Goal: Information Seeking & Learning: Learn about a topic

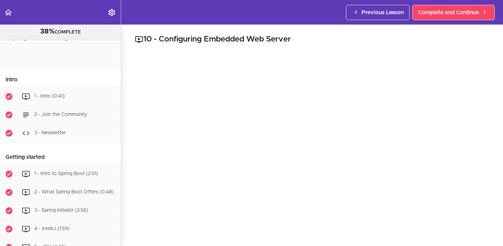
scroll to position [289, 0]
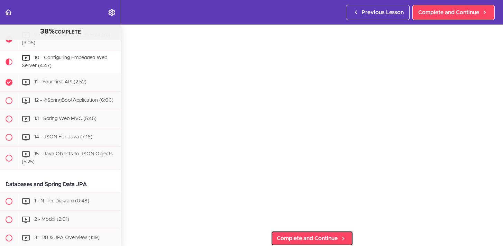
click at [312, 234] on span "Complete and Continue" at bounding box center [307, 238] width 61 height 8
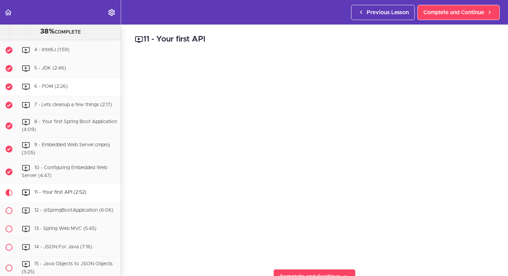
scroll to position [178, 0]
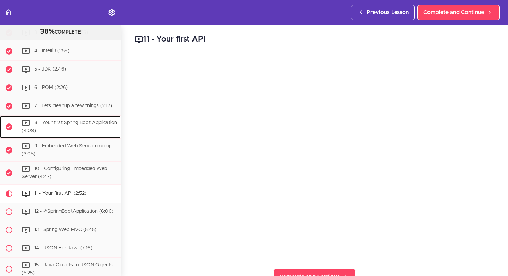
click at [75, 128] on div "8 - Your first Spring Boot Application (4:09)" at bounding box center [69, 126] width 103 height 23
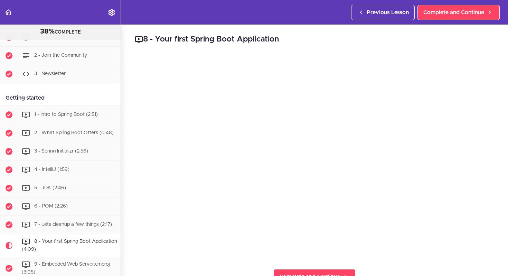
scroll to position [60, 0]
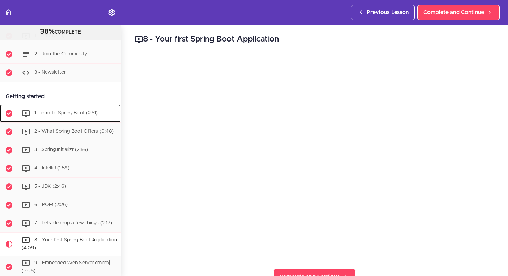
click at [70, 120] on div "1 - Intro to Spring Boot (2:51)" at bounding box center [69, 113] width 103 height 15
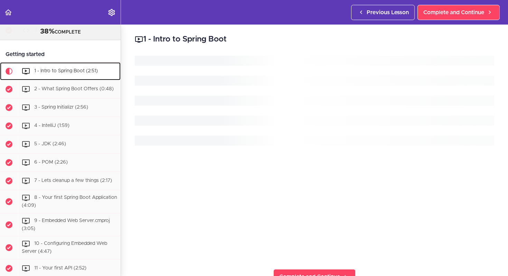
scroll to position [114, 0]
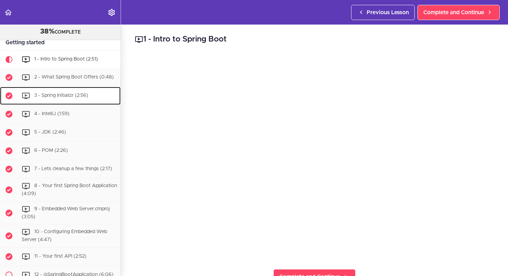
click at [77, 93] on span "3 - Spring Initializr (2:56)" at bounding box center [61, 95] width 54 height 5
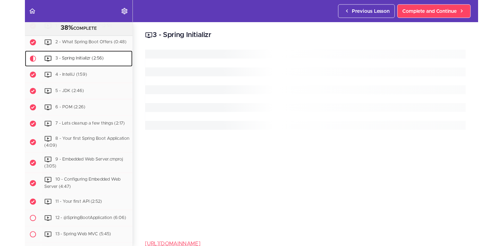
scroll to position [151, 0]
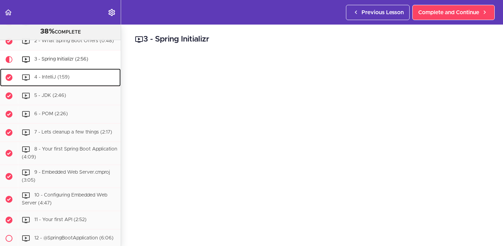
click at [56, 78] on span "4 - IntelliJ (1:59)" at bounding box center [51, 77] width 35 height 5
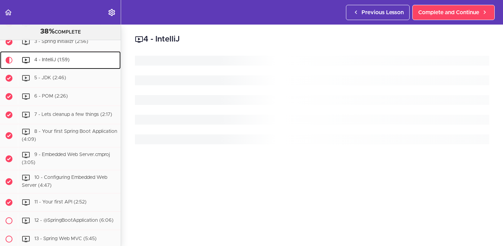
scroll to position [169, 0]
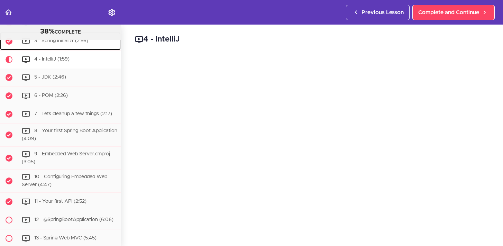
click at [74, 46] on div "3 - Spring Initializr (2:56)" at bounding box center [69, 41] width 103 height 15
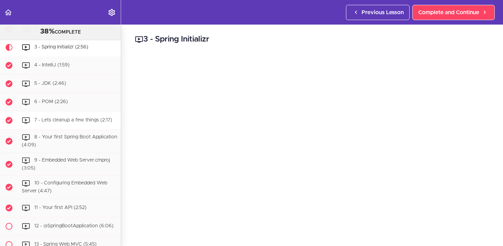
scroll to position [164, 0]
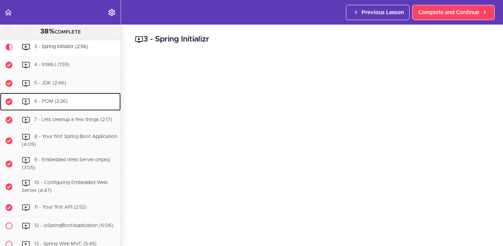
click at [62, 105] on div "6 - POM (2:26)" at bounding box center [69, 101] width 103 height 15
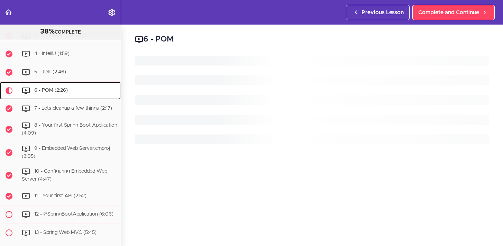
scroll to position [206, 0]
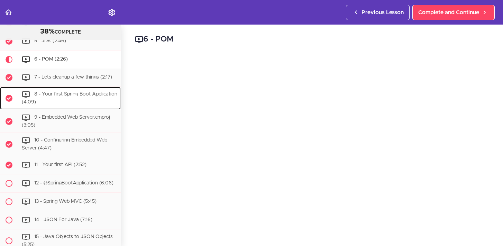
click at [91, 100] on div "8 - Your first Spring Boot Application (4:09)" at bounding box center [69, 98] width 103 height 23
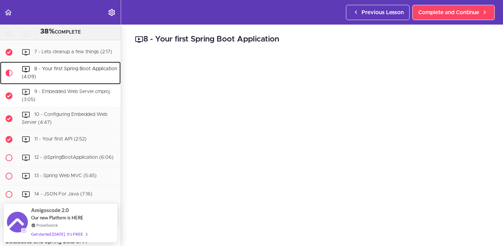
scroll to position [229, 0]
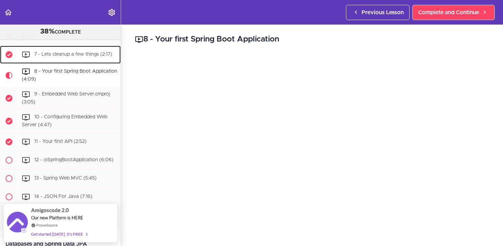
click at [91, 56] on span "7 - Lets cleanup a few things (2:17)" at bounding box center [73, 54] width 78 height 5
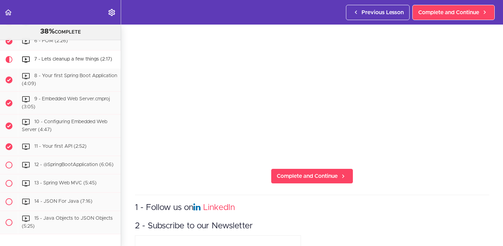
scroll to position [100, 0]
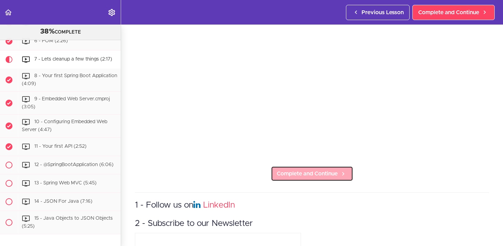
click at [300, 175] on span "Complete and Continue" at bounding box center [307, 173] width 61 height 8
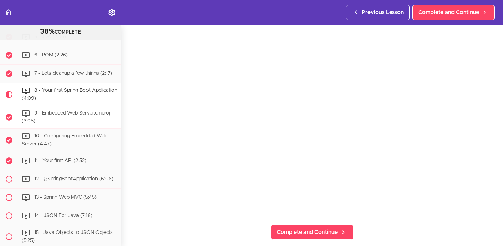
scroll to position [209, 0]
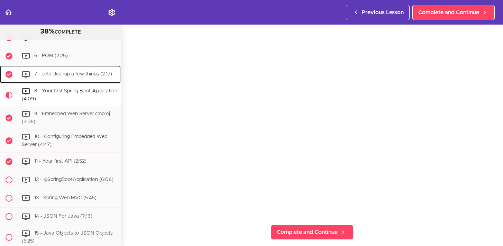
click at [65, 76] on span "7 - Lets cleanup a few things (2:17)" at bounding box center [73, 74] width 78 height 5
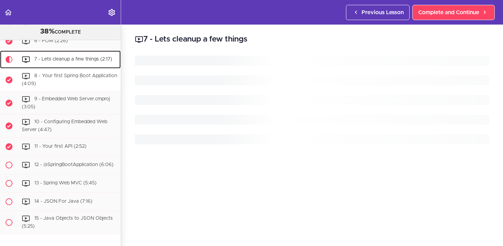
scroll to position [224, 0]
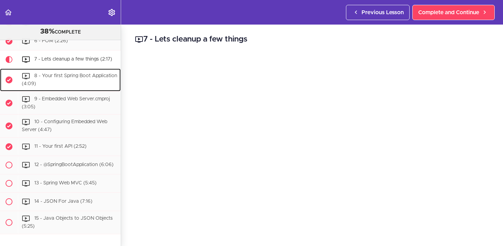
click at [81, 81] on div "8 - Your first Spring Boot Application (4:09)" at bounding box center [69, 79] width 103 height 23
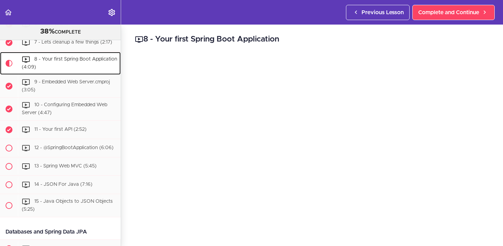
scroll to position [243, 0]
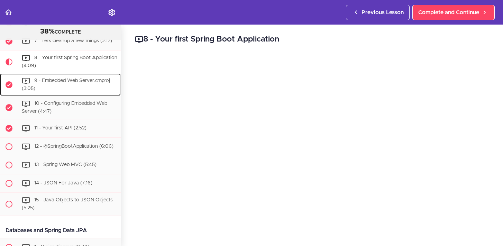
click at [101, 87] on div "9 - Embedded Web Server.cmproj (3:05)" at bounding box center [69, 84] width 103 height 23
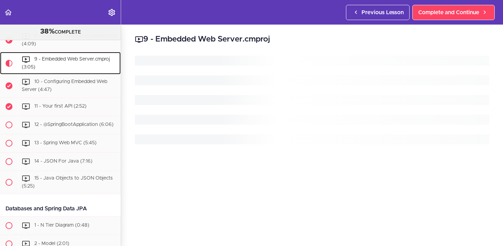
scroll to position [265, 0]
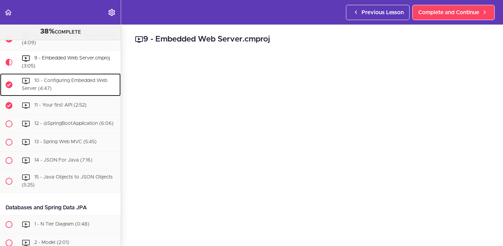
click at [88, 80] on span "10 - Configuring Embedded Web Server (4:47)" at bounding box center [64, 84] width 85 height 13
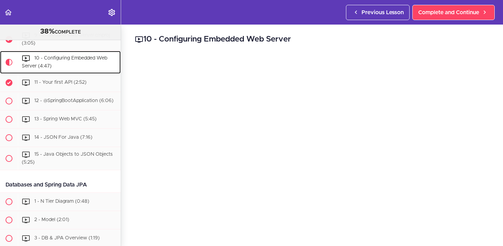
scroll to position [289, 0]
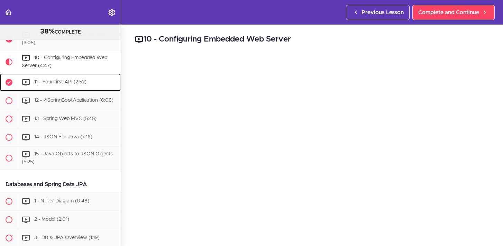
click at [88, 82] on div "11 - Your first API (2:52)" at bounding box center [69, 82] width 103 height 15
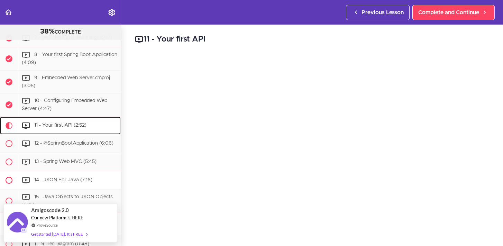
scroll to position [247, 0]
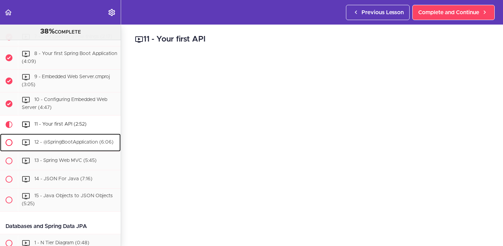
click at [94, 141] on span "12 - @SpringBootApplication (6:06)" at bounding box center [73, 142] width 79 height 5
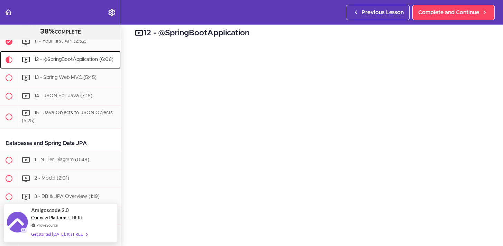
scroll to position [6, 0]
